Goal: Information Seeking & Learning: Learn about a topic

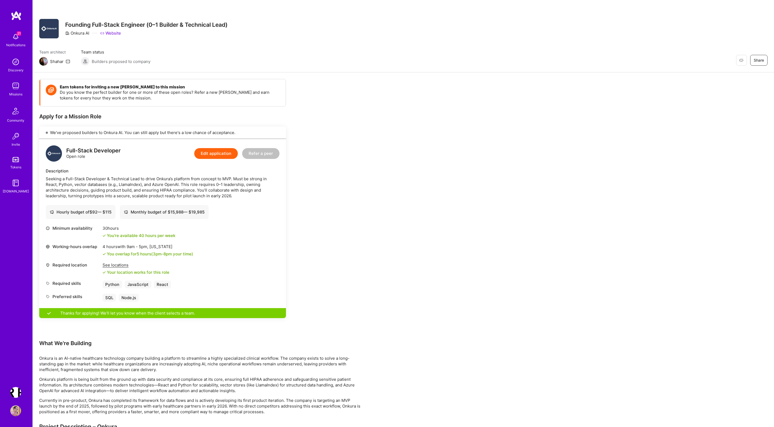
scroll to position [236, 0]
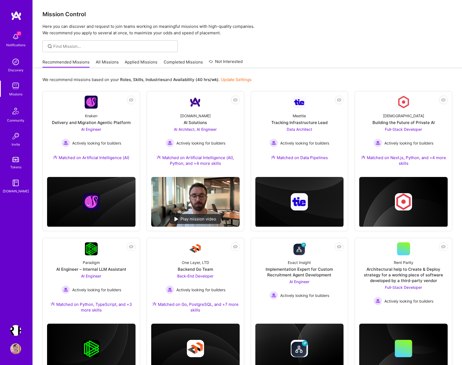
scroll to position [123, 0]
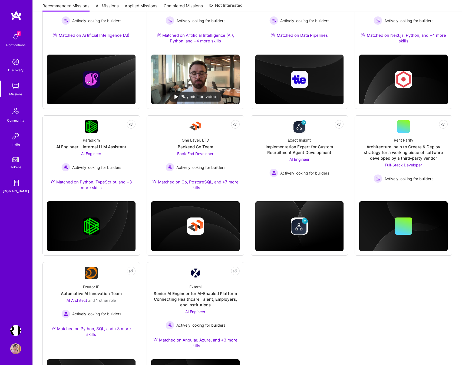
click at [18, 37] on img at bounding box center [15, 36] width 11 height 11
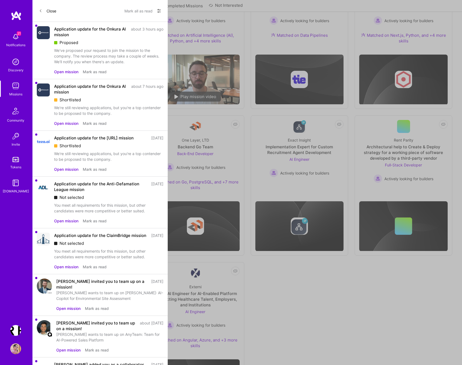
click at [248, 13] on div "21 21 Notifications Discovery Missions Community Invite Tokens A.Guide Terr.ai:…" at bounding box center [231, 150] width 462 height 547
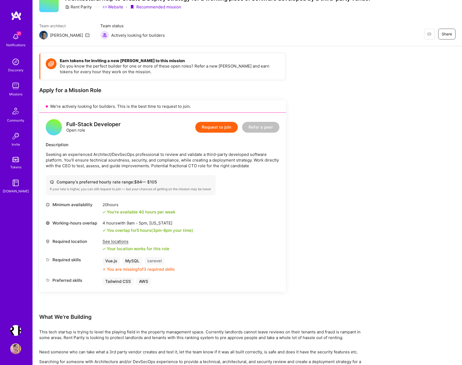
scroll to position [28, 0]
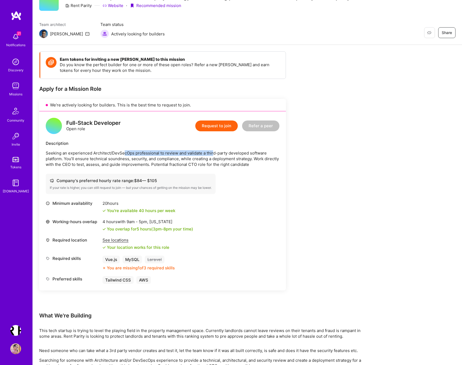
drag, startPoint x: 125, startPoint y: 153, endPoint x: 213, endPoint y: 153, distance: 87.7
click at [213, 153] on p "Seeking an experienced Architect/DevSecOps professional to review and validate …" at bounding box center [163, 158] width 234 height 17
click at [101, 169] on div "Full-Stack Developer Open role Request to join Refer a peer Description Seeking…" at bounding box center [162, 200] width 247 height 179
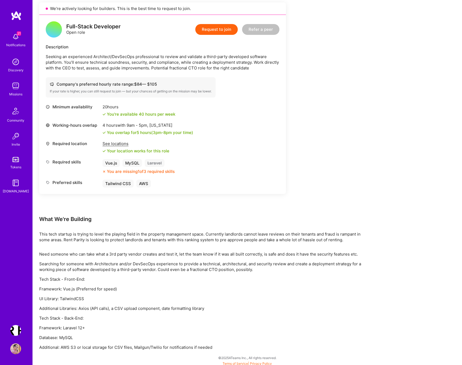
scroll to position [0, 0]
